Goal: Information Seeking & Learning: Learn about a topic

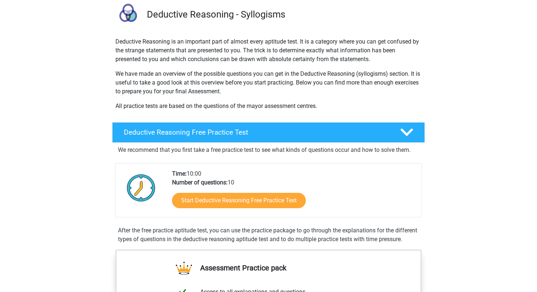
scroll to position [63, 0]
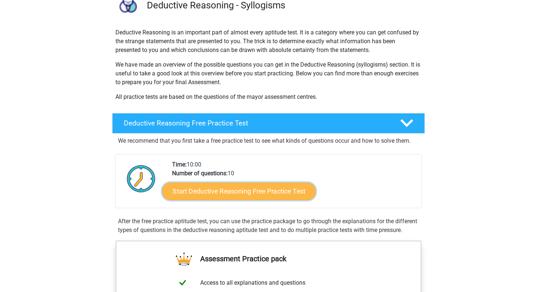
click at [260, 189] on link "Start Deductive Reasoning Free Practice Test" at bounding box center [239, 191] width 154 height 18
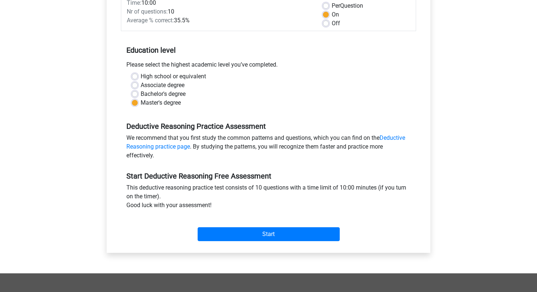
scroll to position [118, 0]
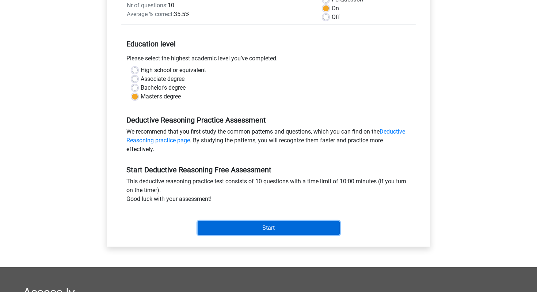
click at [259, 229] on input "Start" at bounding box center [269, 228] width 142 height 14
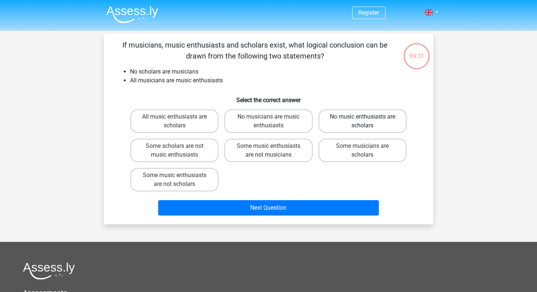
click at [351, 120] on label "No music enthusiasts are scholars" at bounding box center [363, 120] width 88 height 23
click at [363, 120] on input "No music enthusiasts are scholars" at bounding box center [365, 119] width 5 height 5
radio input "true"
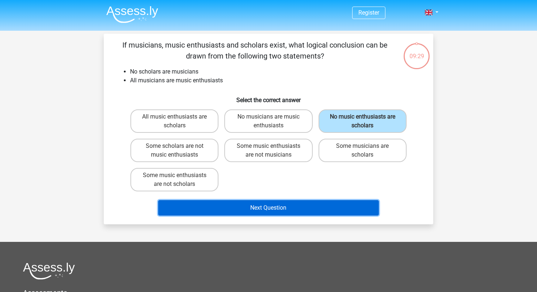
click at [309, 207] on button "Next Question" at bounding box center [268, 207] width 221 height 15
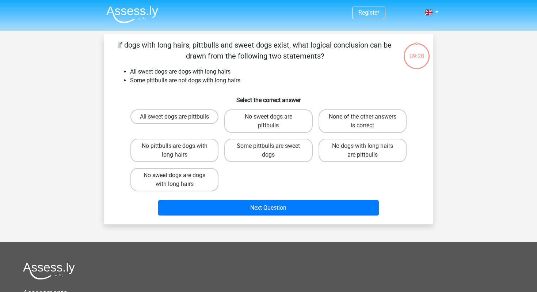
scroll to position [34, 0]
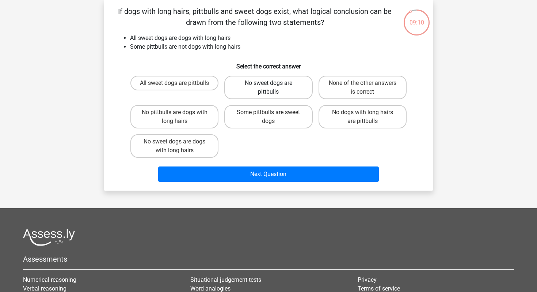
click at [269, 91] on label "No sweet dogs are pittbulls" at bounding box center [268, 87] width 88 height 23
click at [269, 88] on input "No sweet dogs are pittbulls" at bounding box center [271, 85] width 5 height 5
radio input "true"
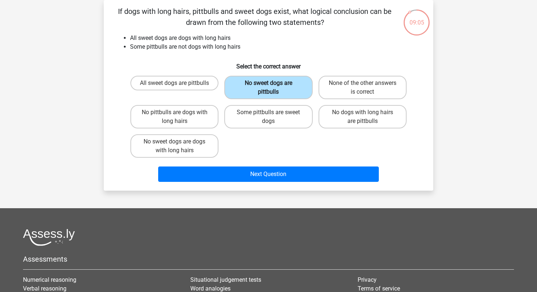
click at [269, 91] on label "No sweet dogs are pittbulls" at bounding box center [268, 87] width 88 height 23
click at [269, 88] on input "No sweet dogs are pittbulls" at bounding box center [271, 85] width 5 height 5
click at [347, 90] on label "None of the other answers is correct" at bounding box center [363, 87] width 88 height 23
click at [363, 88] on input "None of the other answers is correct" at bounding box center [365, 85] width 5 height 5
radio input "true"
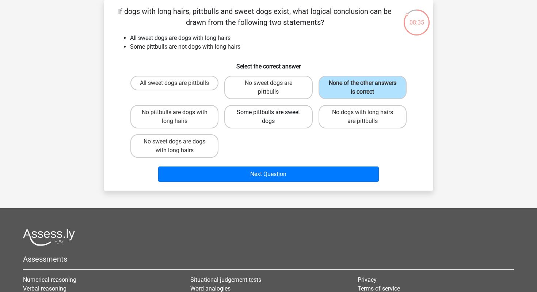
click at [295, 117] on label "Some pittbulls are sweet dogs" at bounding box center [268, 116] width 88 height 23
click at [273, 117] on input "Some pittbulls are sweet dogs" at bounding box center [271, 114] width 5 height 5
radio input "true"
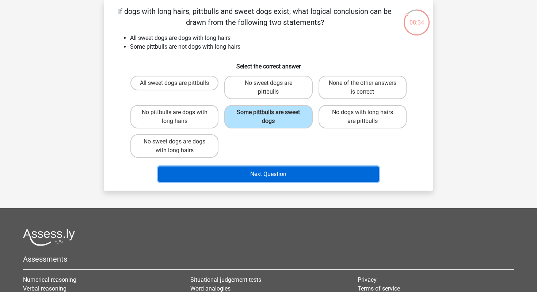
click at [283, 180] on button "Next Question" at bounding box center [268, 173] width 221 height 15
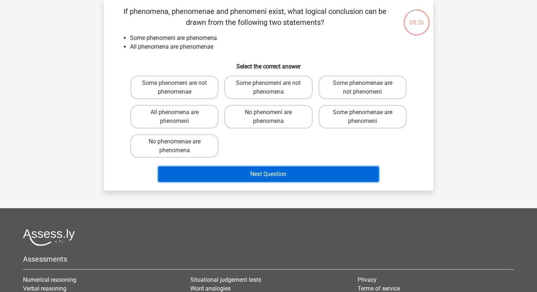
click at [281, 173] on button "Next Question" at bounding box center [268, 173] width 221 height 15
